Goal: Information Seeking & Learning: Learn about a topic

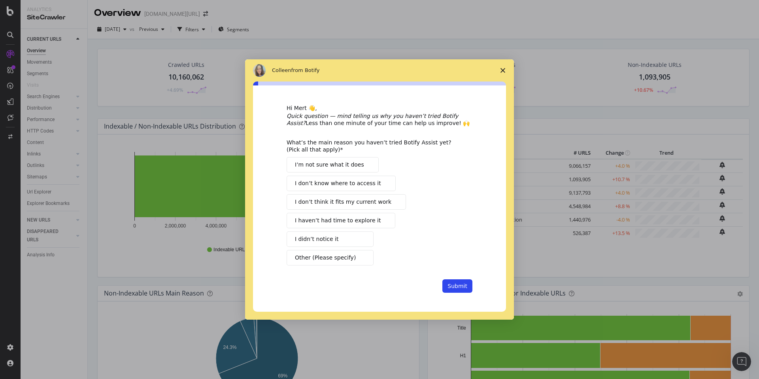
click at [502, 71] on polygon "Close survey" at bounding box center [502, 70] width 5 height 5
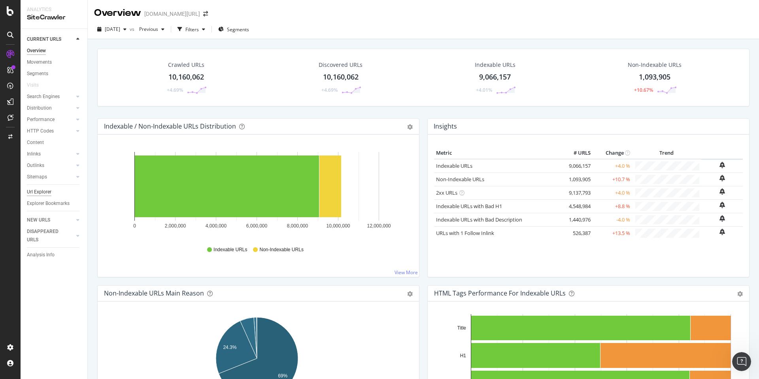
click at [42, 188] on div "Url Explorer" at bounding box center [39, 192] width 25 height 8
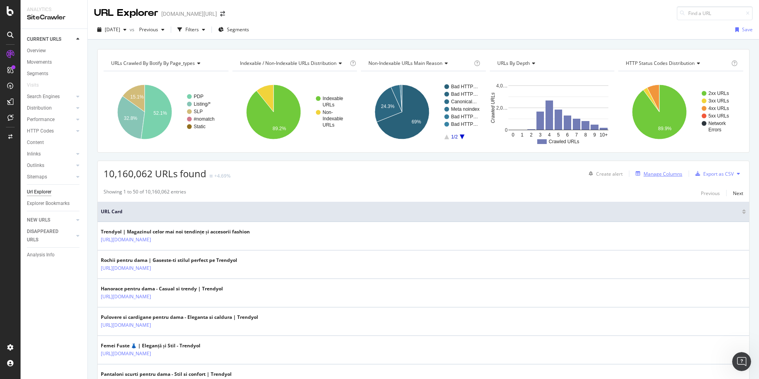
click at [657, 171] on div "Manage Columns" at bounding box center [663, 173] width 39 height 7
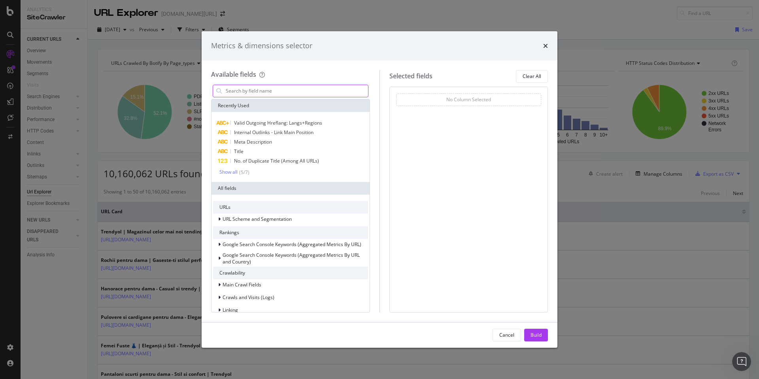
click at [263, 88] on input "modal" at bounding box center [296, 91] width 143 height 12
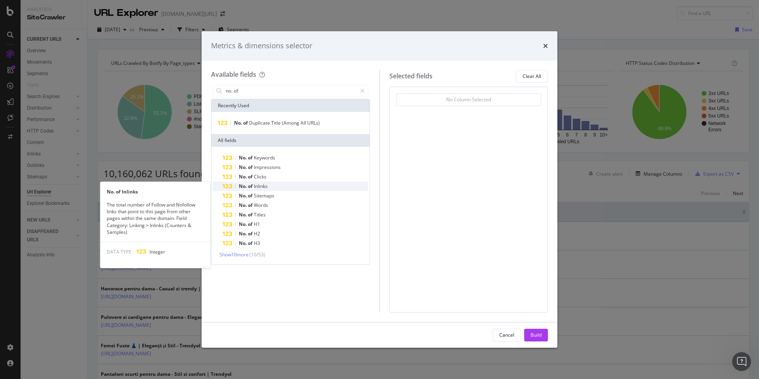
type input "no. of"
click at [268, 185] on div "No. of Inlinks" at bounding box center [295, 185] width 145 height 9
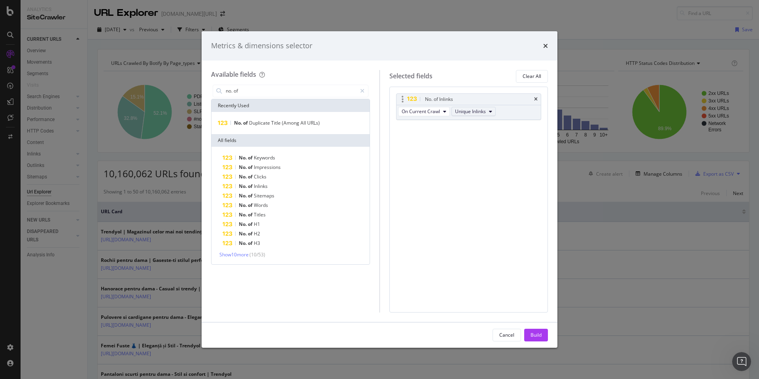
click at [476, 109] on span "Unique Inlinks" at bounding box center [470, 111] width 31 height 7
click at [479, 138] on span "Total Inlinks" at bounding box center [474, 140] width 33 height 7
click at [471, 113] on span "Total Inlinks" at bounding box center [468, 111] width 26 height 7
click at [473, 126] on span "Unique Inlinks" at bounding box center [473, 125] width 31 height 7
click at [469, 112] on span "Unique Inlinks" at bounding box center [470, 111] width 31 height 7
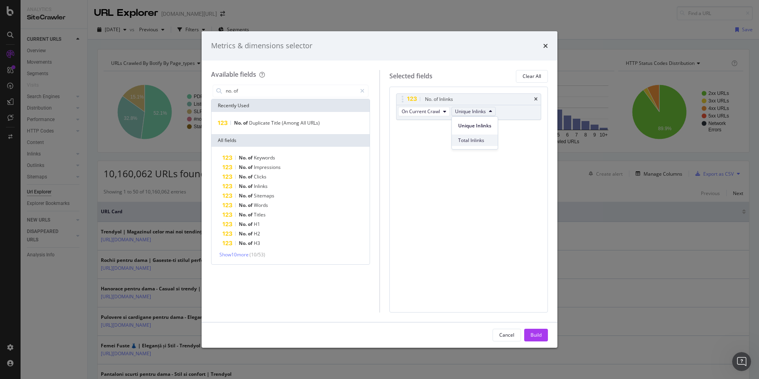
click at [471, 143] on span "Total Inlinks" at bounding box center [474, 140] width 33 height 7
click at [542, 332] on button "Build" at bounding box center [536, 335] width 24 height 13
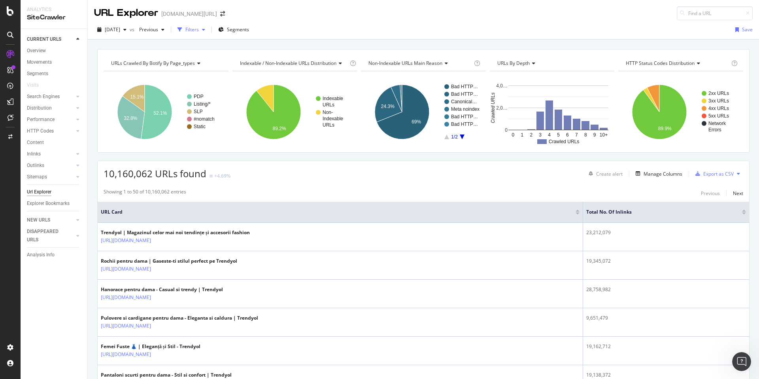
click at [199, 29] on div "Filters" at bounding box center [191, 29] width 13 height 7
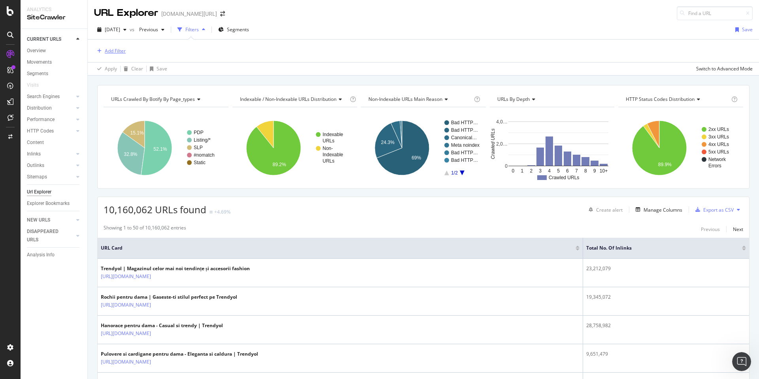
click at [108, 51] on div "Add Filter" at bounding box center [115, 50] width 21 height 7
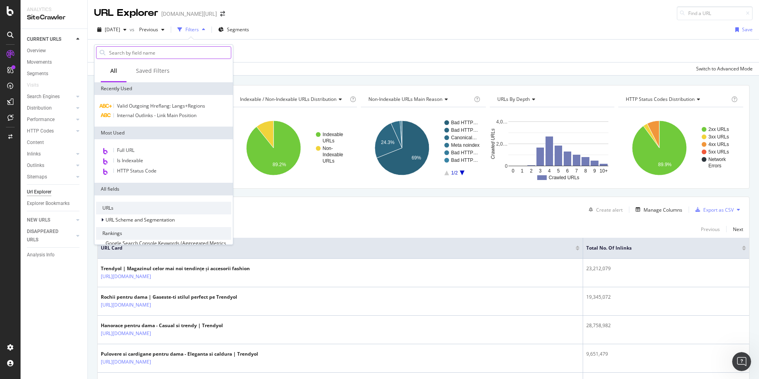
click at [145, 47] on input "text" at bounding box center [169, 53] width 123 height 12
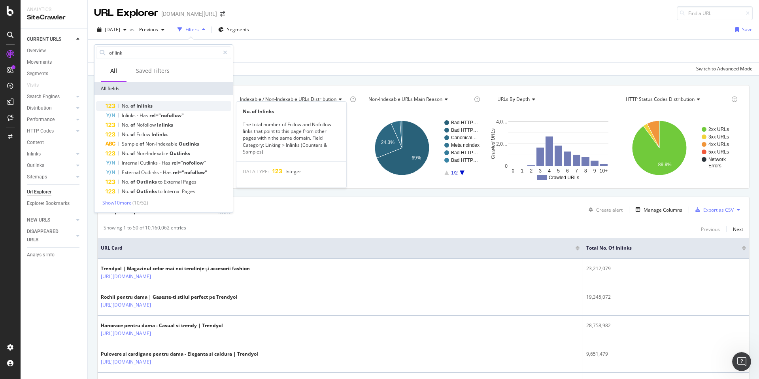
type input "of link"
click at [143, 101] on div "No. of Inlinks" at bounding box center [169, 105] width 126 height 9
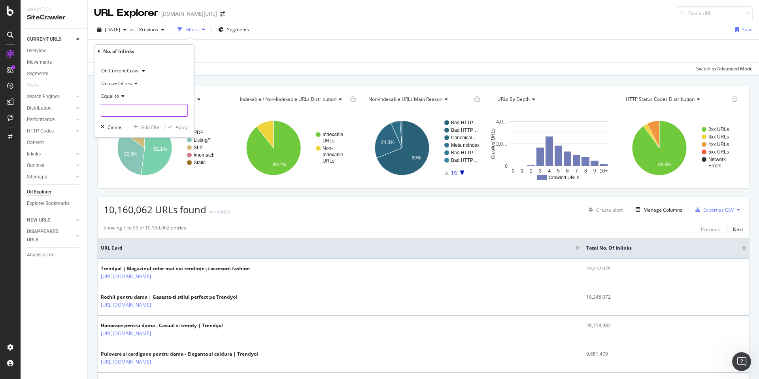
click at [126, 106] on input "number" at bounding box center [144, 110] width 87 height 13
click at [120, 99] on div "Equal to" at bounding box center [144, 96] width 87 height 13
click at [160, 96] on div "Equal to" at bounding box center [144, 96] width 87 height 13
click at [114, 50] on div "Add Filter" at bounding box center [115, 50] width 21 height 7
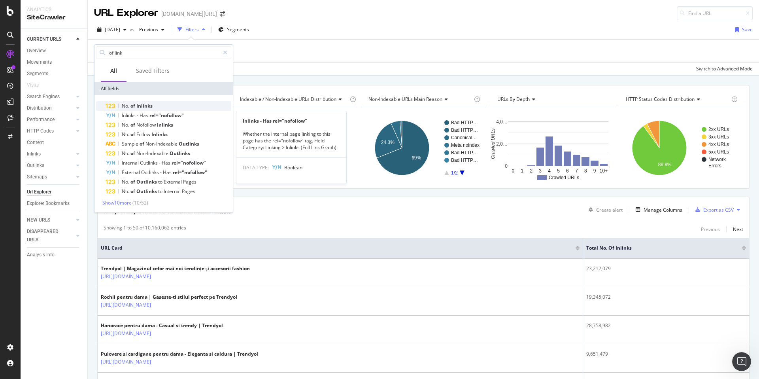
click at [162, 106] on div "No. of Inlinks" at bounding box center [169, 105] width 126 height 9
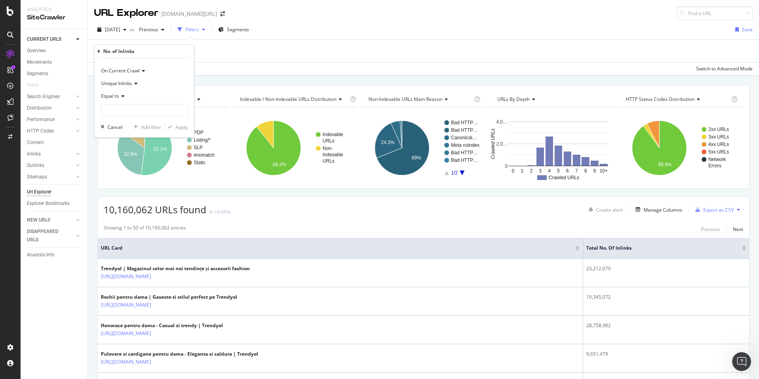
click at [116, 95] on span "Equal to" at bounding box center [110, 96] width 18 height 7
click at [138, 152] on div "Greater than" at bounding box center [145, 153] width 85 height 10
click at [150, 106] on input "number" at bounding box center [144, 110] width 87 height 13
click at [123, 96] on span "Greater than" at bounding box center [115, 96] width 28 height 7
click at [128, 135] on div "Less than" at bounding box center [145, 133] width 85 height 10
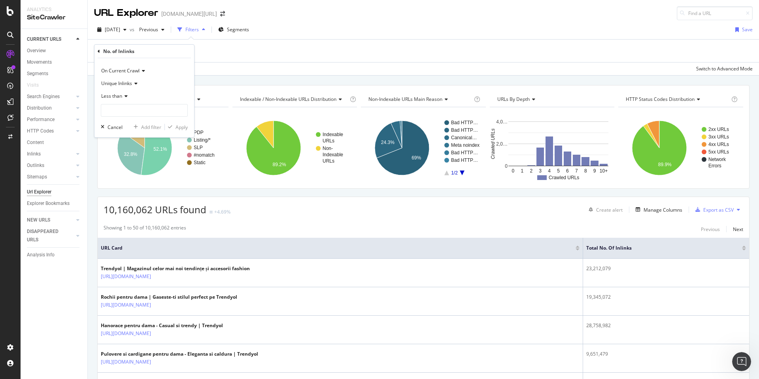
click at [121, 80] on span "Unique Inlinks" at bounding box center [116, 83] width 31 height 7
click at [119, 111] on span "Total Inlinks" at bounding box center [118, 110] width 26 height 7
click at [122, 110] on input "number" at bounding box center [144, 110] width 87 height 13
type input "1000"
click at [176, 127] on div "Apply" at bounding box center [182, 127] width 12 height 7
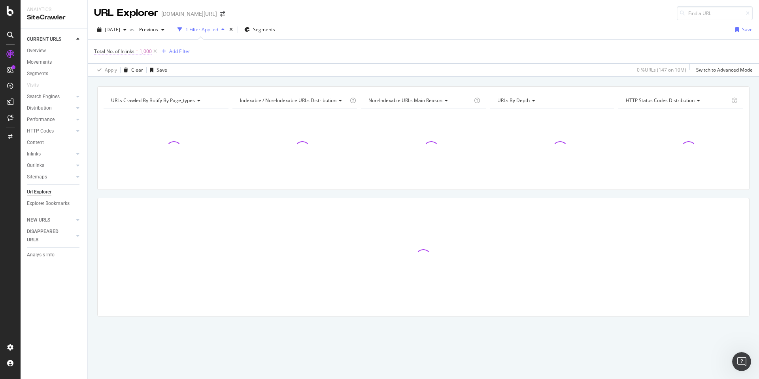
click at [126, 53] on span "Total No. of Inlinks" at bounding box center [114, 51] width 40 height 7
click at [127, 111] on input "1000" at bounding box center [144, 109] width 87 height 13
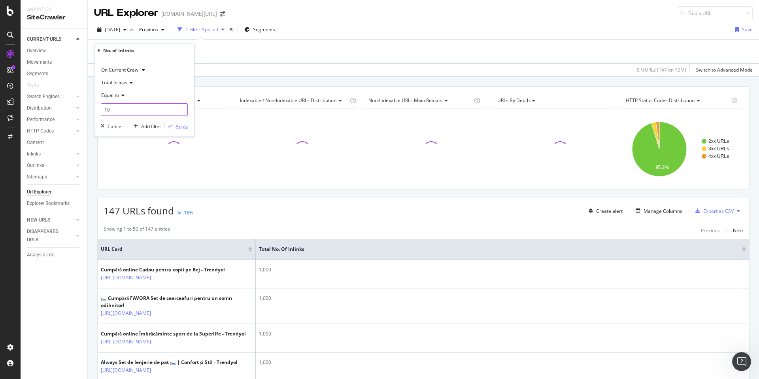
type input "10"
click at [185, 128] on div "Apply" at bounding box center [182, 126] width 12 height 7
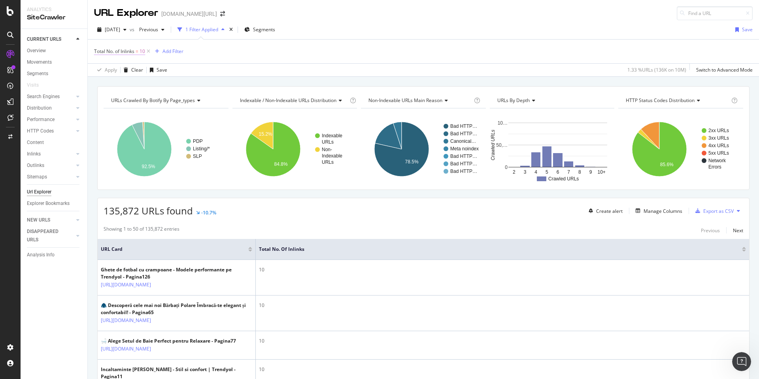
click at [120, 54] on span "Total No. of Inlinks" at bounding box center [114, 51] width 40 height 7
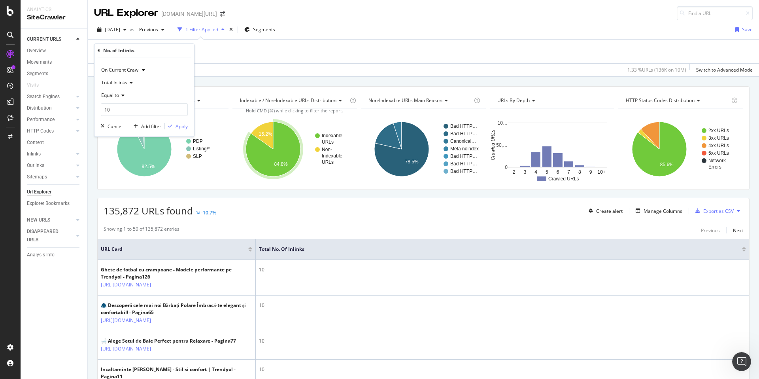
click at [114, 93] on span "Equal to" at bounding box center [110, 95] width 18 height 7
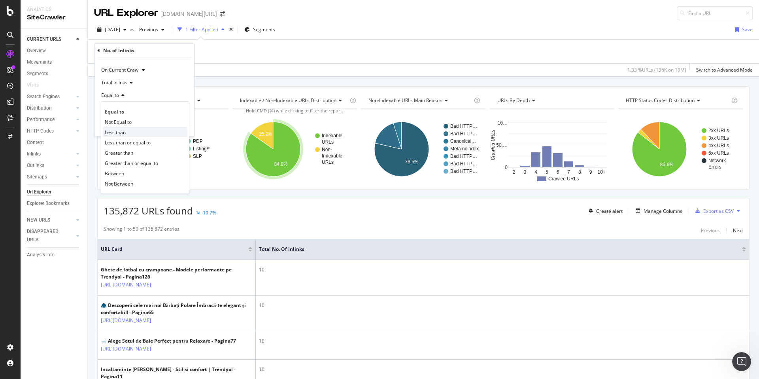
click at [137, 130] on div "Less than" at bounding box center [145, 132] width 85 height 10
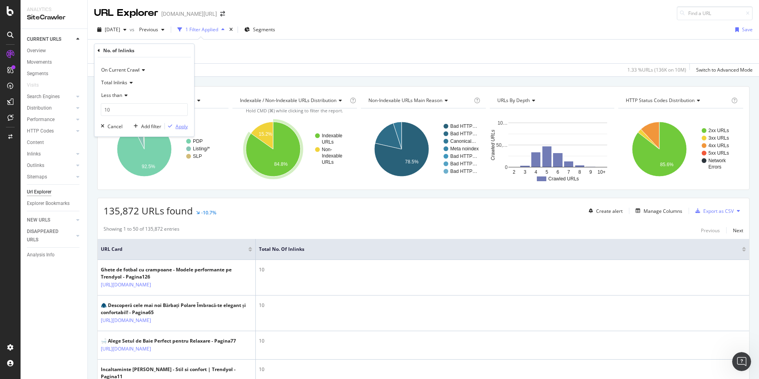
click at [179, 125] on div "Apply" at bounding box center [182, 126] width 12 height 7
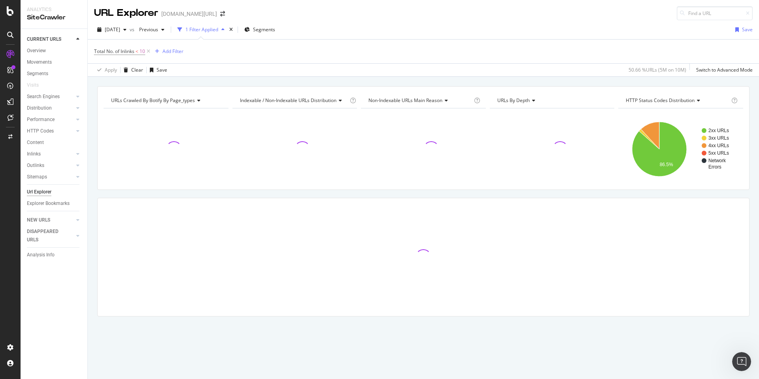
click at [214, 56] on div "Total No. of Inlinks < 10 Add Filter" at bounding box center [423, 52] width 659 height 24
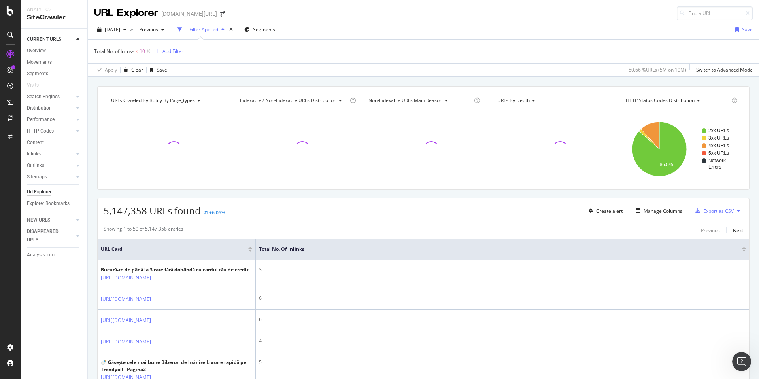
click at [117, 51] on span "Total No. of Inlinks" at bounding box center [114, 51] width 40 height 7
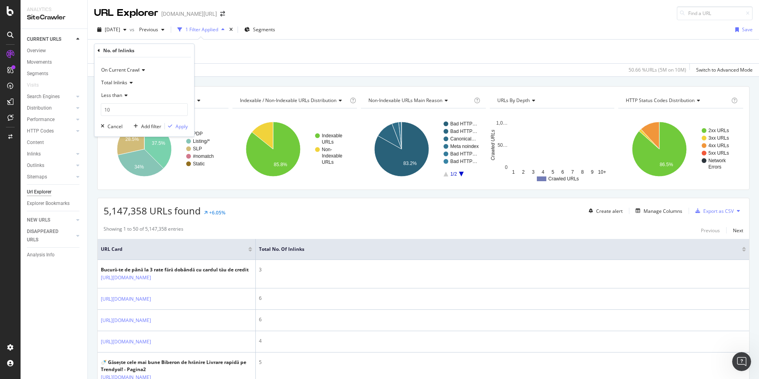
click at [348, 45] on div "Total No. of Inlinks < 10 Add Filter" at bounding box center [423, 52] width 659 height 24
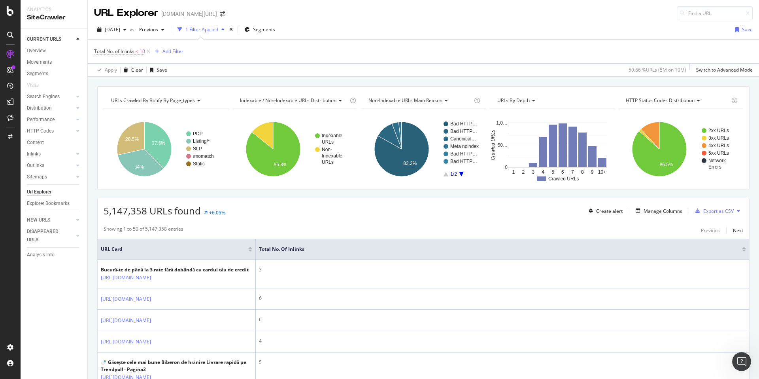
click at [128, 56] on span "Total No. of Inlinks < 10" at bounding box center [123, 51] width 58 height 11
click at [127, 53] on span "Total No. of Inlinks" at bounding box center [114, 51] width 40 height 7
click at [95, 49] on div "No. of Inlinks On Current Crawl Total Inlinks Less than 10 Cancel Add filter Ap…" at bounding box center [144, 90] width 100 height 93
click at [97, 50] on div "No. of Inlinks On Current Crawl Total Inlinks Less than 10 Cancel Add filter Ap…" at bounding box center [144, 90] width 100 height 93
click at [98, 50] on div "No. of Inlinks On Current Crawl Total Inlinks Less than 10 Cancel Add filter Ap…" at bounding box center [144, 90] width 100 height 93
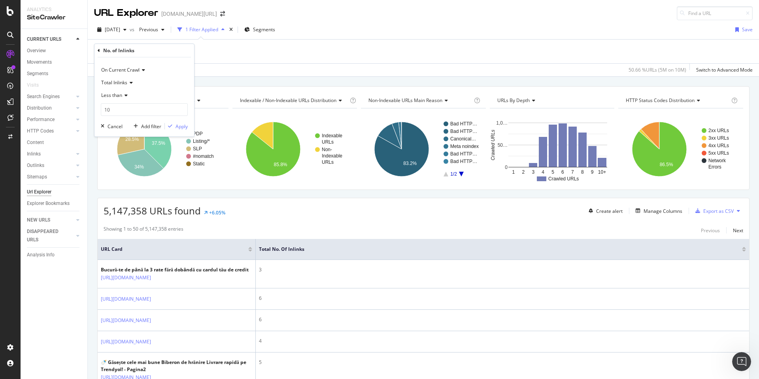
click at [242, 51] on div "Total No. of Inlinks < 10 Add Filter" at bounding box center [423, 52] width 659 height 24
click at [150, 50] on icon at bounding box center [148, 51] width 7 height 8
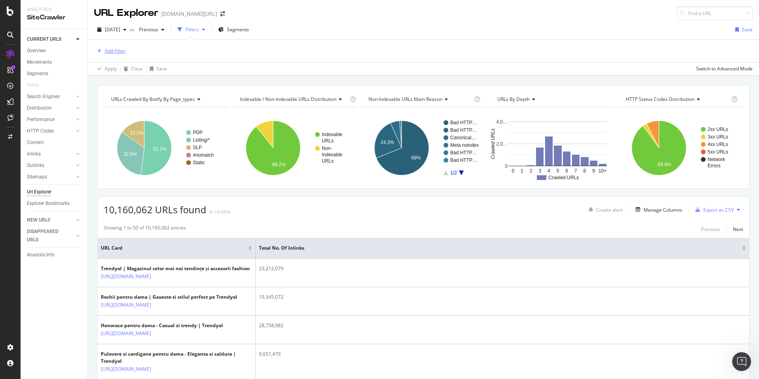
click at [107, 53] on div "Add Filter" at bounding box center [115, 50] width 21 height 7
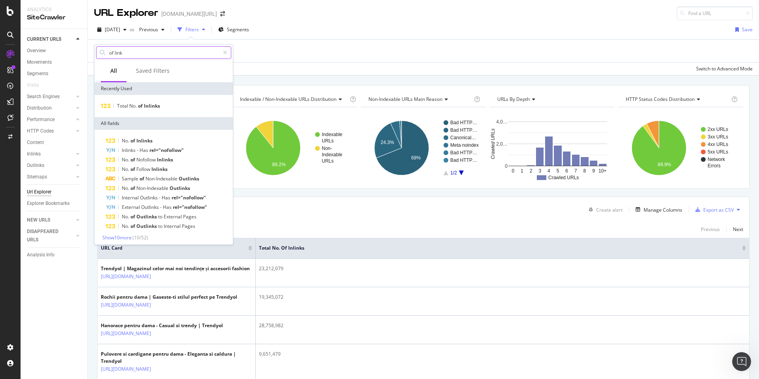
click at [144, 47] on input "of link" at bounding box center [163, 53] width 111 height 12
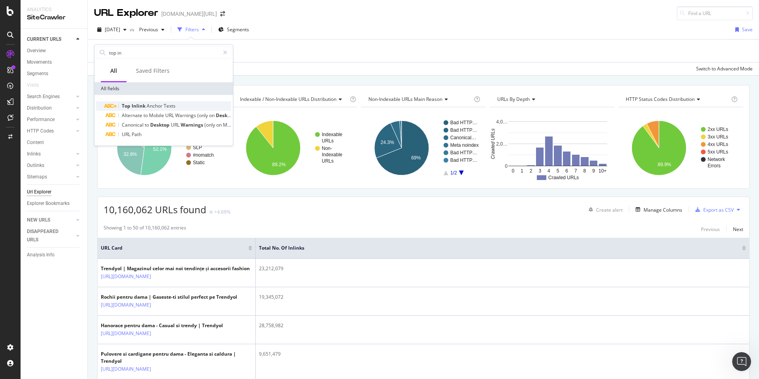
type input "top in"
click at [139, 105] on span "Inlink" at bounding box center [139, 105] width 15 height 7
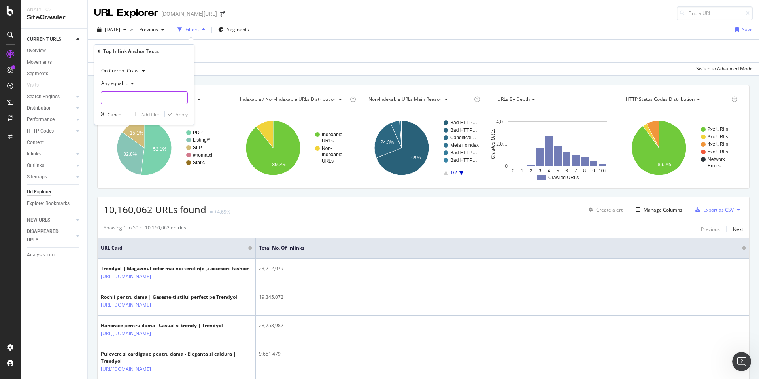
click at [128, 97] on input "text" at bounding box center [144, 97] width 86 height 13
click at [120, 82] on span "Any equal to" at bounding box center [114, 83] width 27 height 7
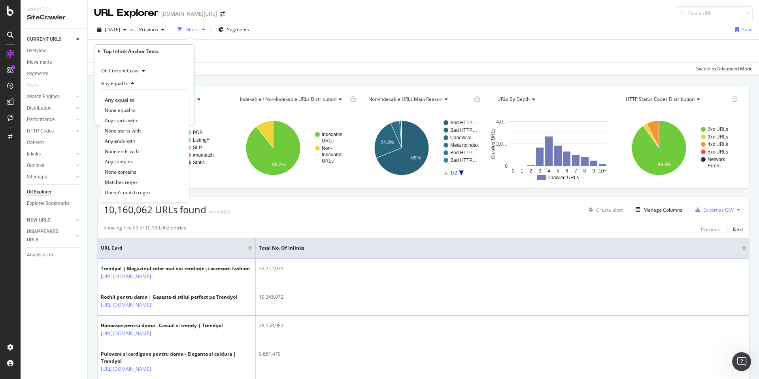
click at [161, 80] on div "Any equal to" at bounding box center [144, 83] width 87 height 13
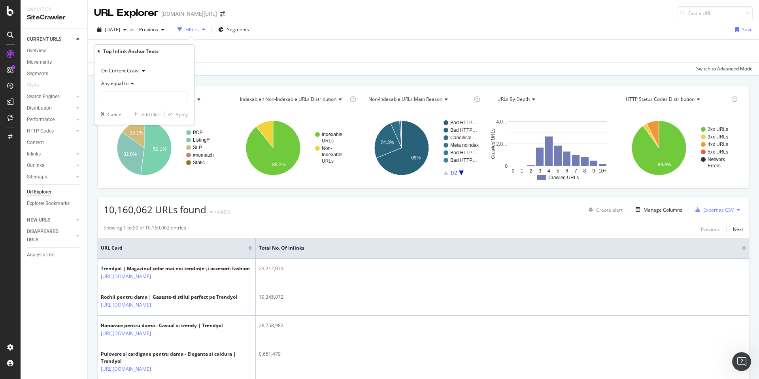
click at [367, 60] on div "Add Filter" at bounding box center [423, 51] width 659 height 23
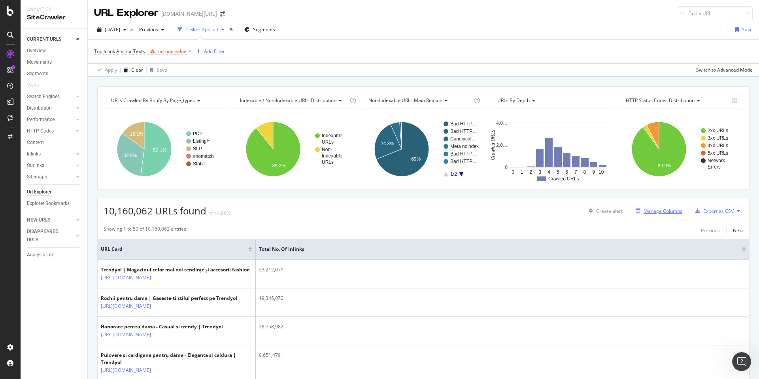
click at [662, 210] on div "Manage Columns" at bounding box center [663, 211] width 39 height 7
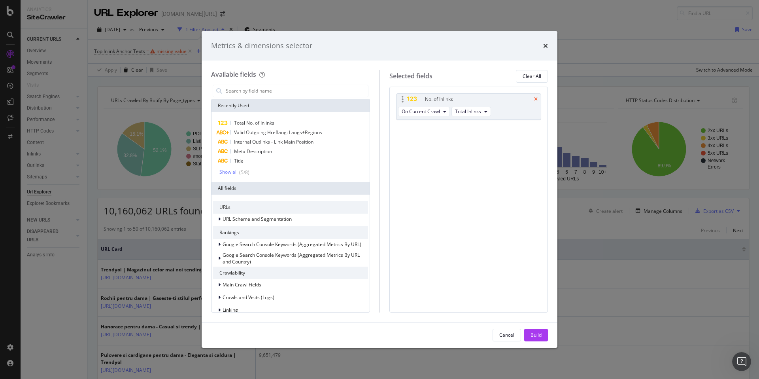
click at [535, 100] on icon "times" at bounding box center [536, 99] width 4 height 5
drag, startPoint x: 334, startPoint y: 88, endPoint x: 333, endPoint y: 84, distance: 4.0
click at [334, 88] on input "modal" at bounding box center [296, 91] width 143 height 12
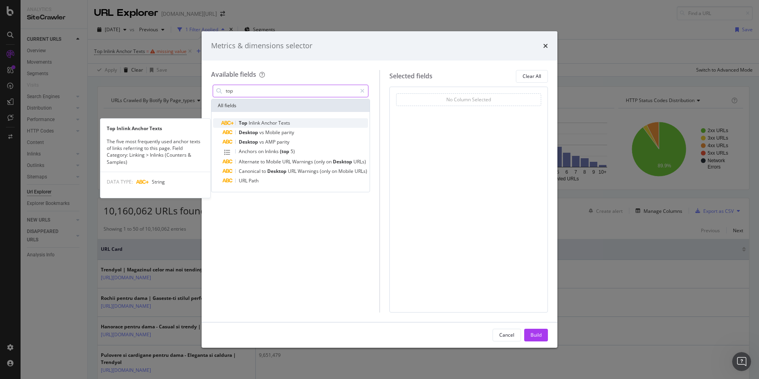
type input "top"
click at [296, 121] on div "Top Inlink Anchor Texts" at bounding box center [295, 122] width 145 height 9
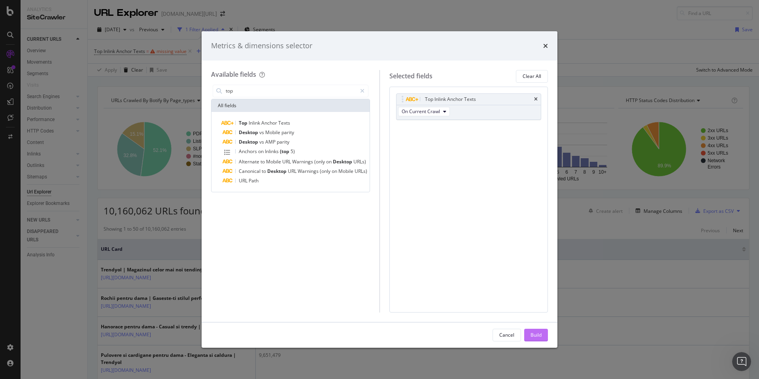
click at [535, 332] on div "Build" at bounding box center [536, 334] width 11 height 7
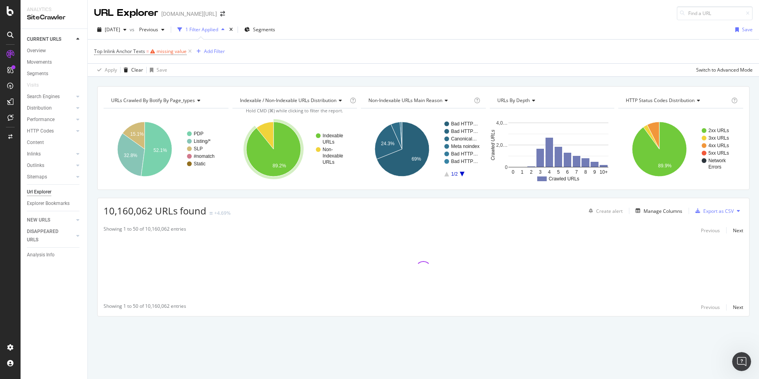
click at [191, 50] on icon at bounding box center [190, 51] width 7 height 8
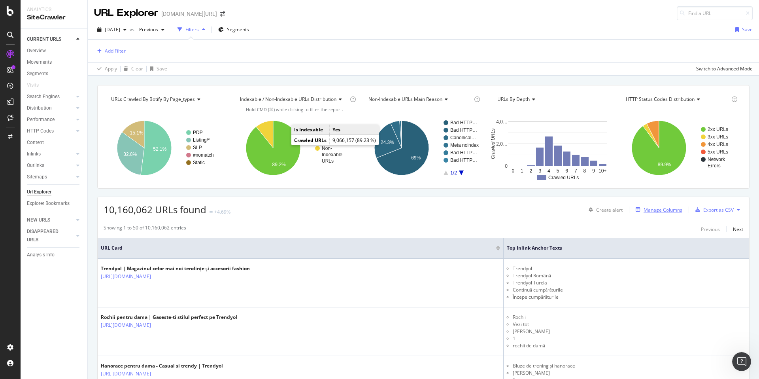
click at [660, 210] on div "Manage Columns" at bounding box center [663, 209] width 39 height 7
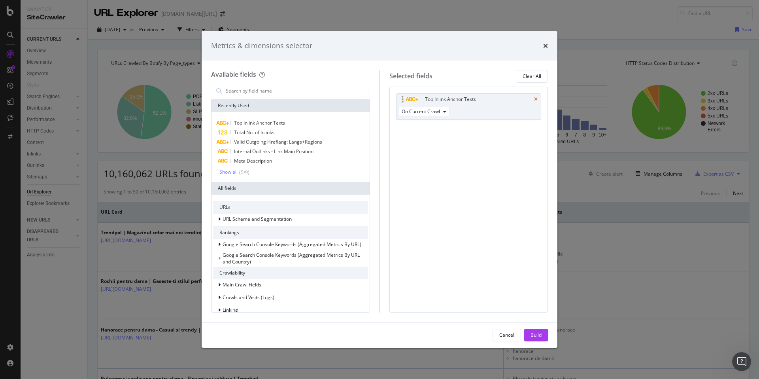
click at [535, 98] on icon "times" at bounding box center [536, 99] width 4 height 5
click at [283, 89] on input "modal" at bounding box center [296, 91] width 143 height 12
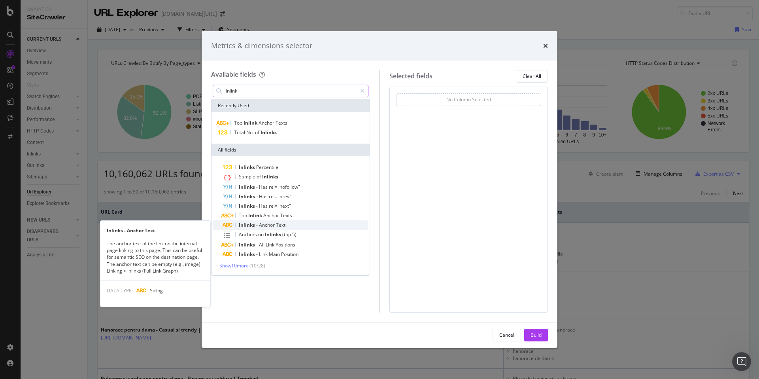
type input "inlink"
click at [286, 223] on div "Inlinks - Anchor Text" at bounding box center [295, 224] width 145 height 9
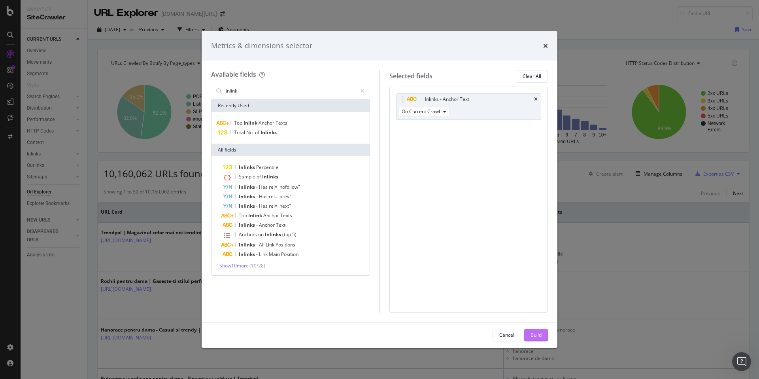
click at [540, 336] on div "Build" at bounding box center [536, 334] width 11 height 7
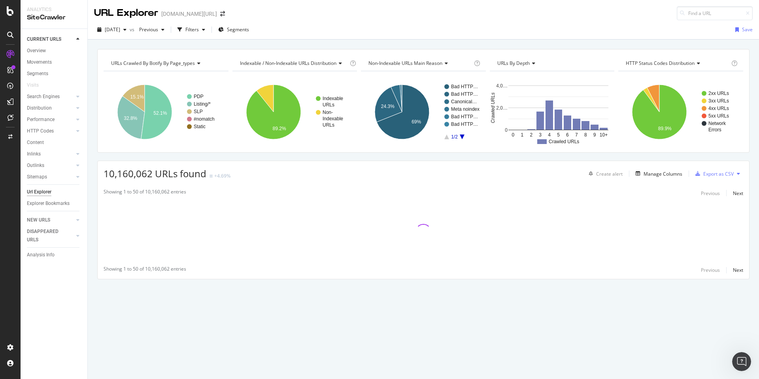
click at [384, 159] on div "URLs Crawled By Botify By page_types Chart (by Value) Table Expand Export as CS…" at bounding box center [423, 178] width 671 height 258
click at [338, 315] on div "URLs Crawled By Botify By page_types Chart (by Value) Table Expand Export as CS…" at bounding box center [423, 209] width 671 height 339
click at [36, 189] on div "Url Explorer" at bounding box center [39, 192] width 25 height 8
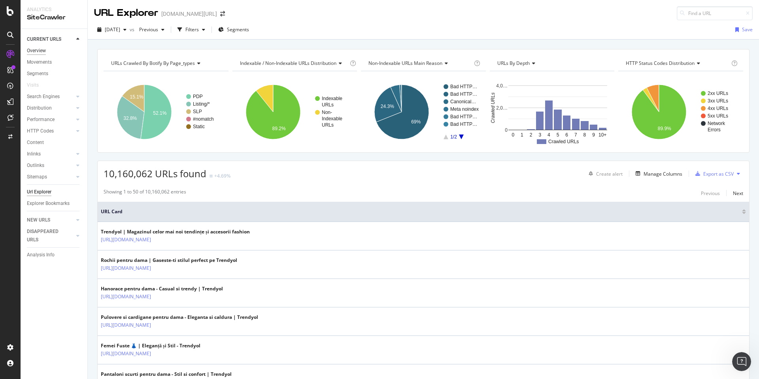
click at [38, 47] on div "Overview" at bounding box center [36, 51] width 19 height 8
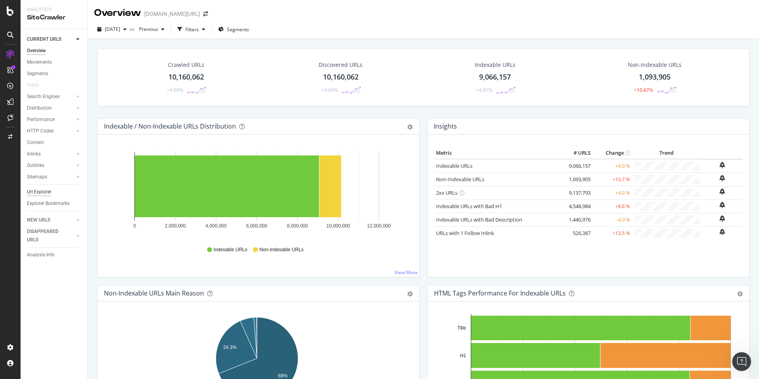
click at [38, 193] on div "Url Explorer" at bounding box center [39, 192] width 25 height 8
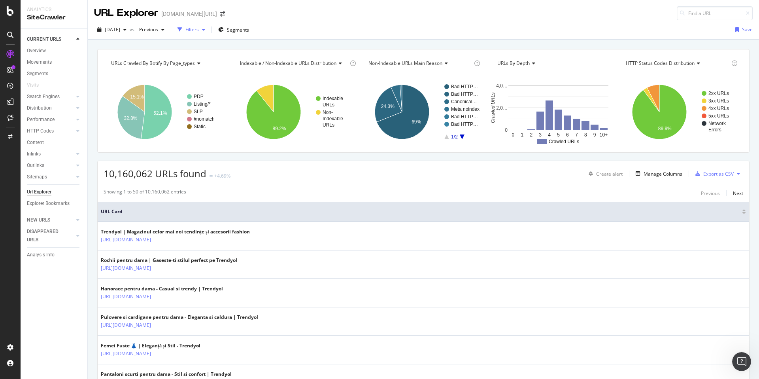
click at [199, 30] on div "Filters" at bounding box center [191, 29] width 13 height 7
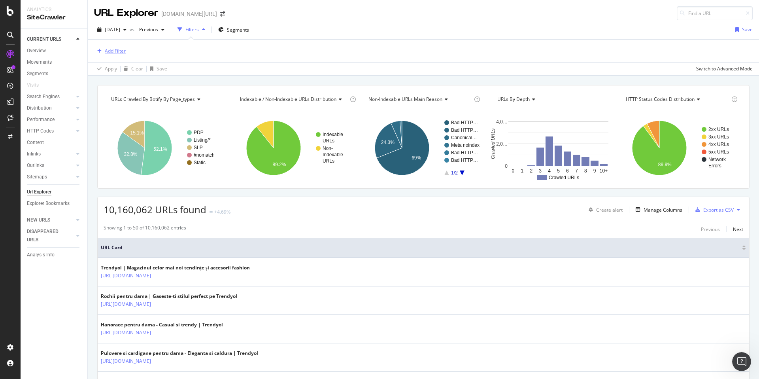
click at [121, 53] on div "Add Filter" at bounding box center [115, 50] width 21 height 7
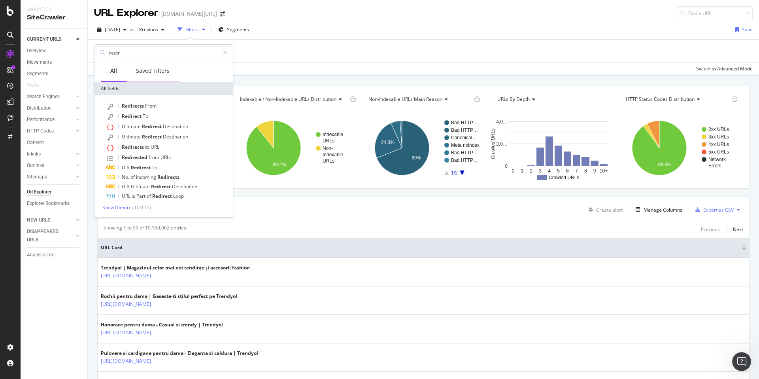
type input "redire"
click at [472, 30] on div "[DATE] vs Previous Filters Segments Save" at bounding box center [423, 31] width 671 height 16
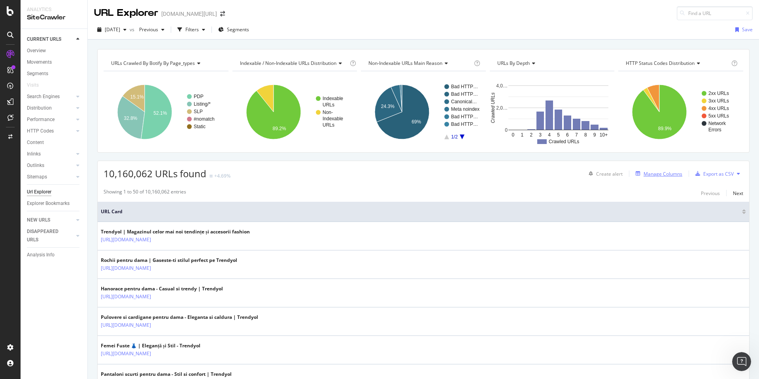
click at [657, 178] on button "Manage Columns" at bounding box center [658, 173] width 50 height 9
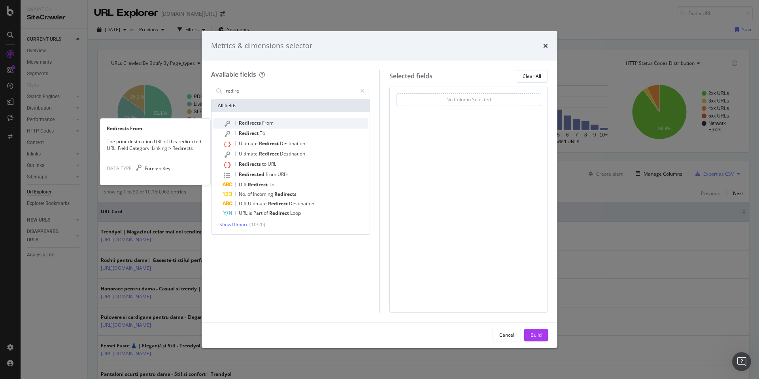
type input "redire"
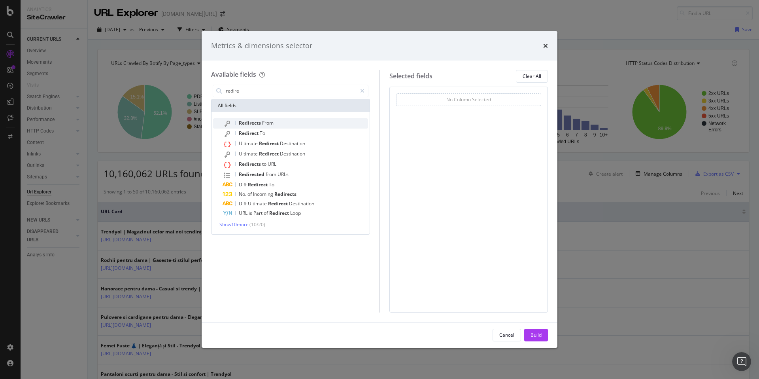
click at [275, 120] on div "Redirects From" at bounding box center [295, 123] width 145 height 10
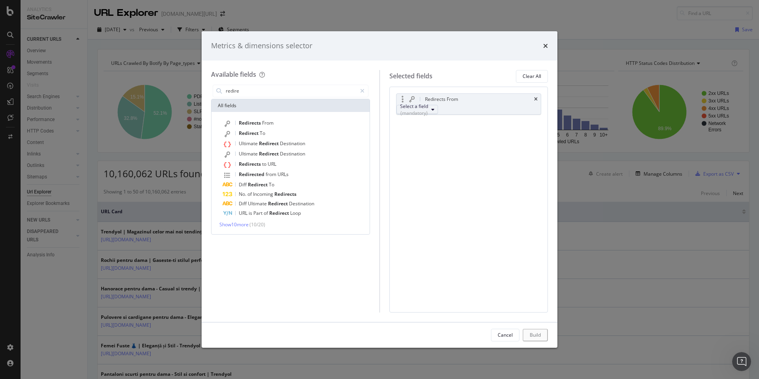
click at [428, 111] on div "(mandatory)" at bounding box center [414, 113] width 28 height 7
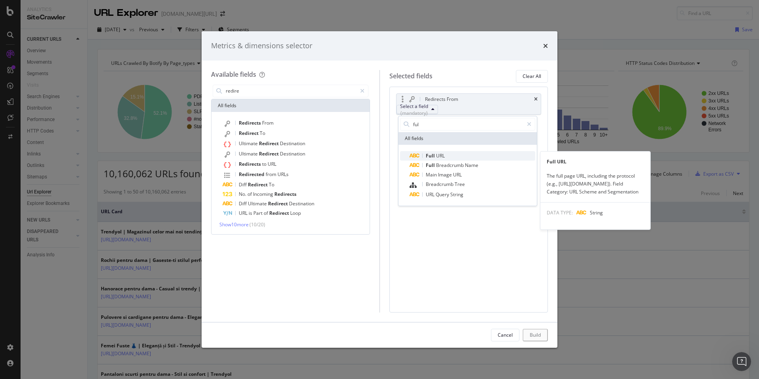
type input "ful"
click at [446, 157] on span "Full URL" at bounding box center [473, 155] width 126 height 9
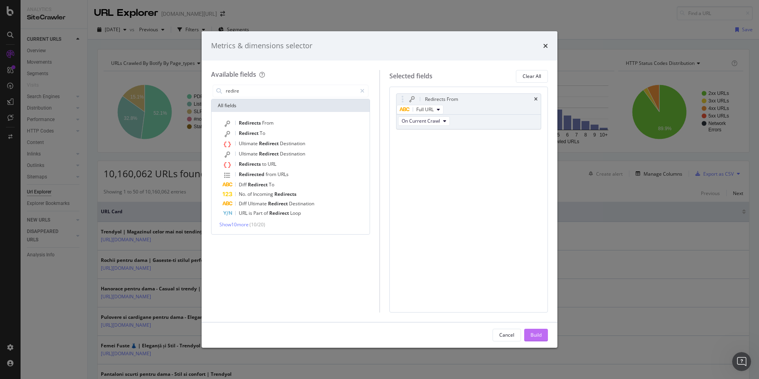
click at [542, 336] on button "Build" at bounding box center [536, 335] width 24 height 13
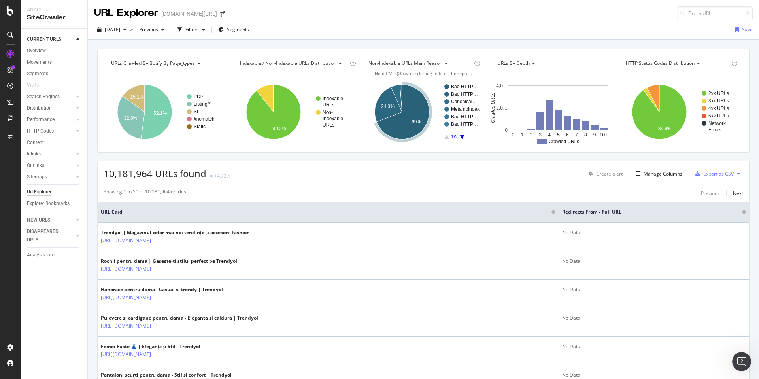
click at [367, 41] on div "URLs Crawled By Botify By page_types Chart (by Value) Table Expand Export as CS…" at bounding box center [423, 49] width 671 height 19
